Goal: Check status: Check status

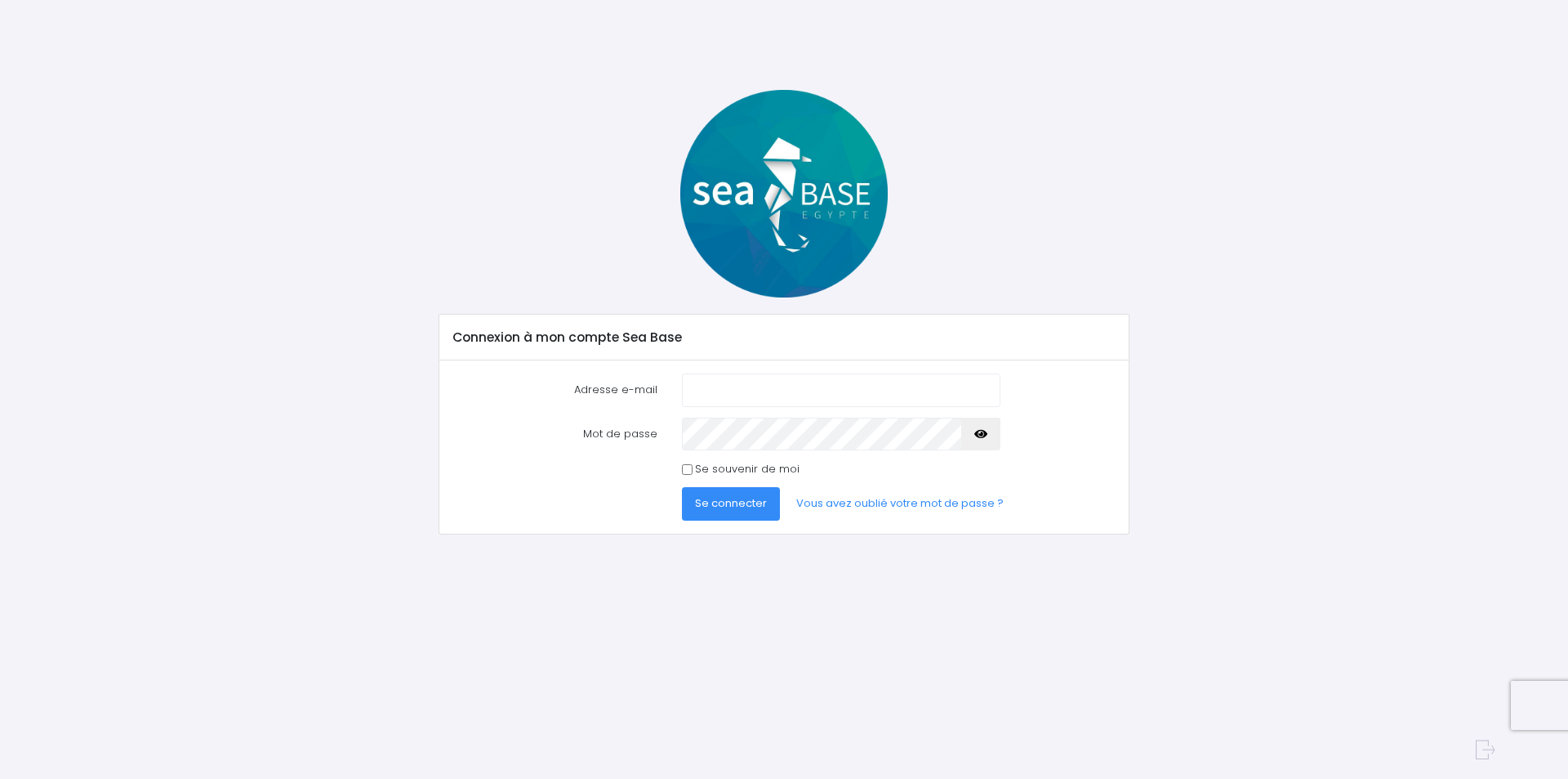
type input "patrick1andrieu@gmail.com"
click at [731, 498] on span "Se connecter" at bounding box center [730, 503] width 72 height 15
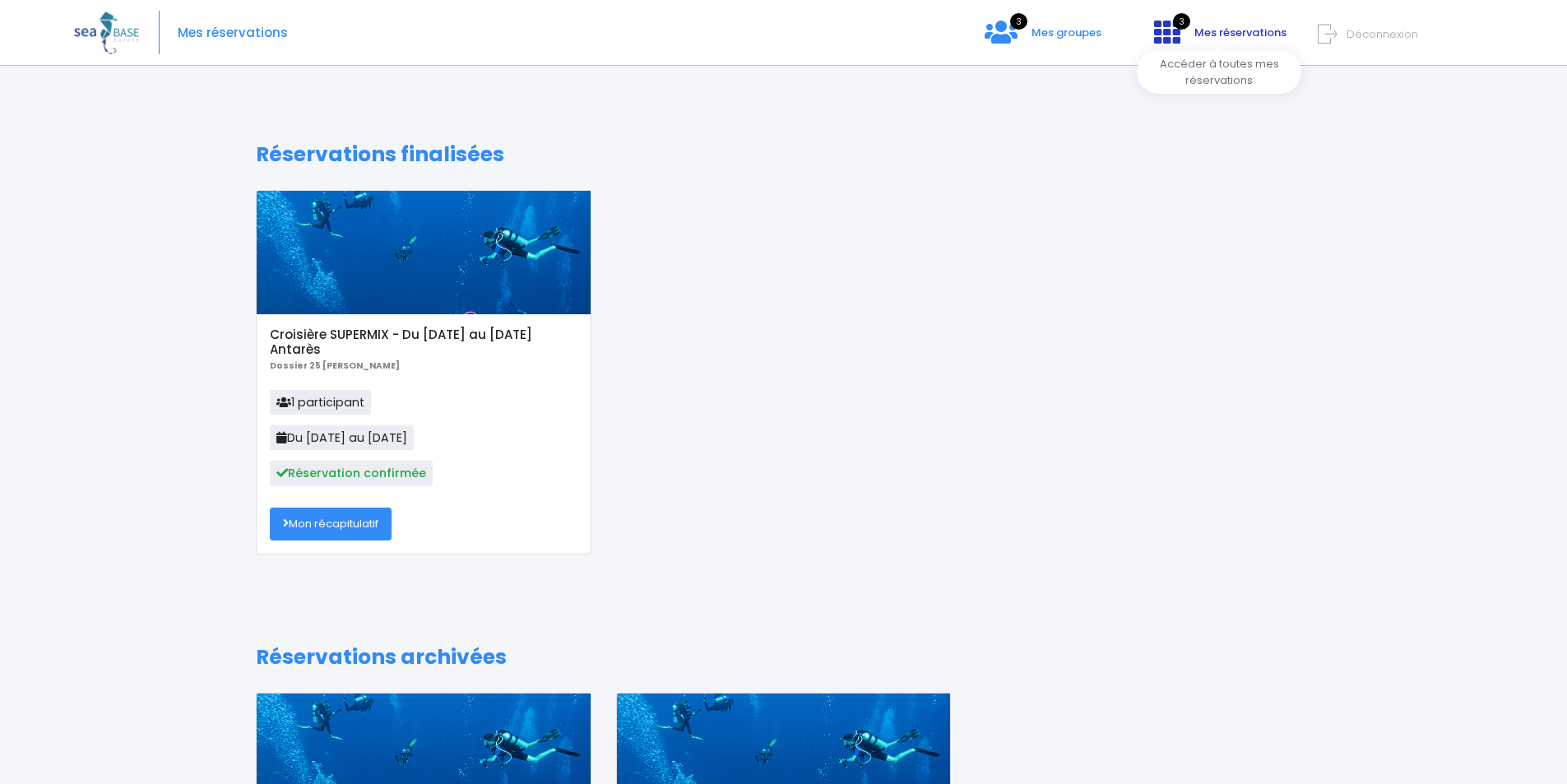
click at [1200, 30] on span "Mes réservations" at bounding box center [1241, 33] width 92 height 15
click at [1023, 22] on span "3" at bounding box center [1019, 21] width 17 height 16
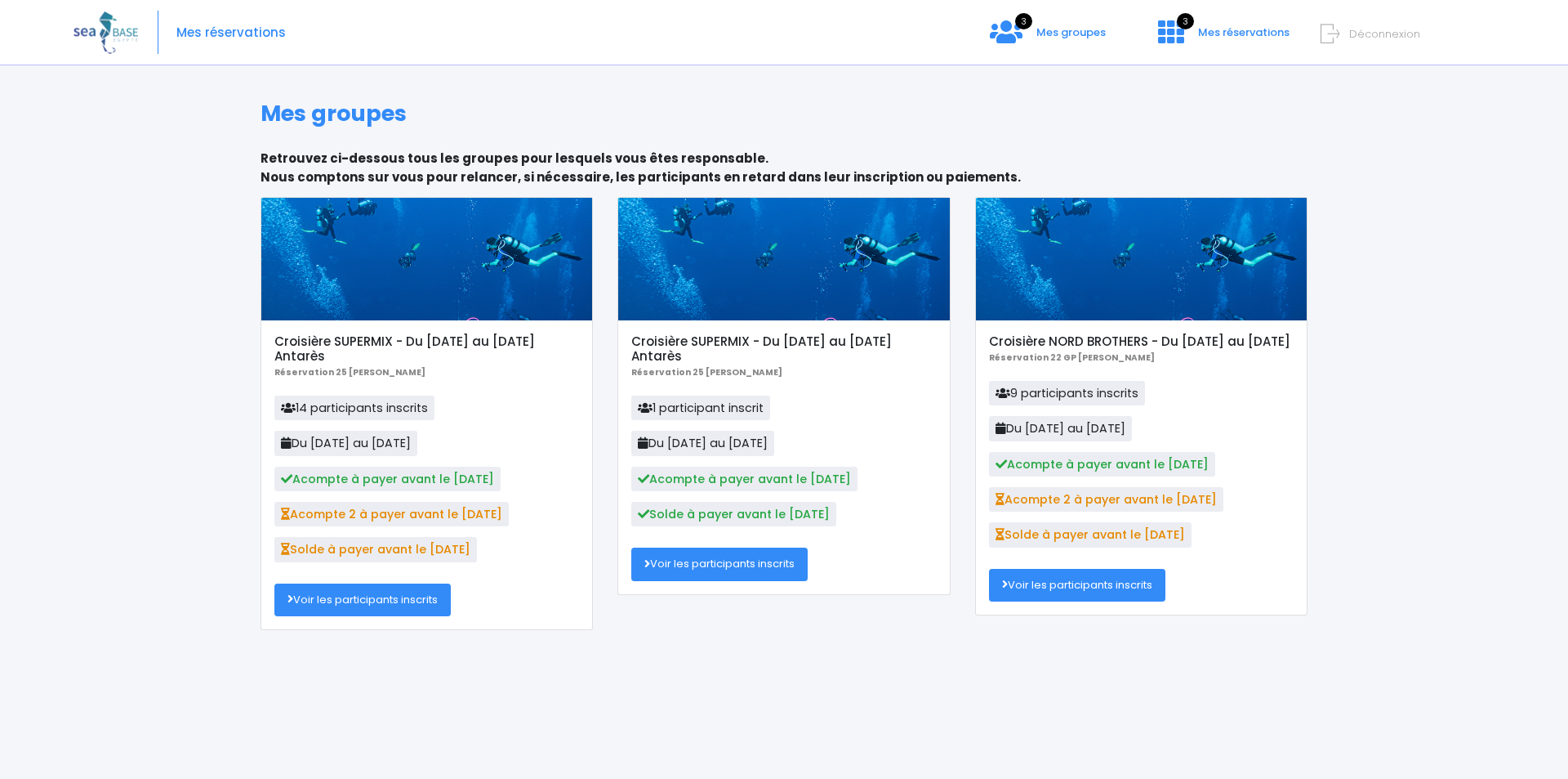
click at [345, 597] on link "Voir les participants inscrits" at bounding box center [362, 599] width 177 height 32
